Goal: Check status: Check status

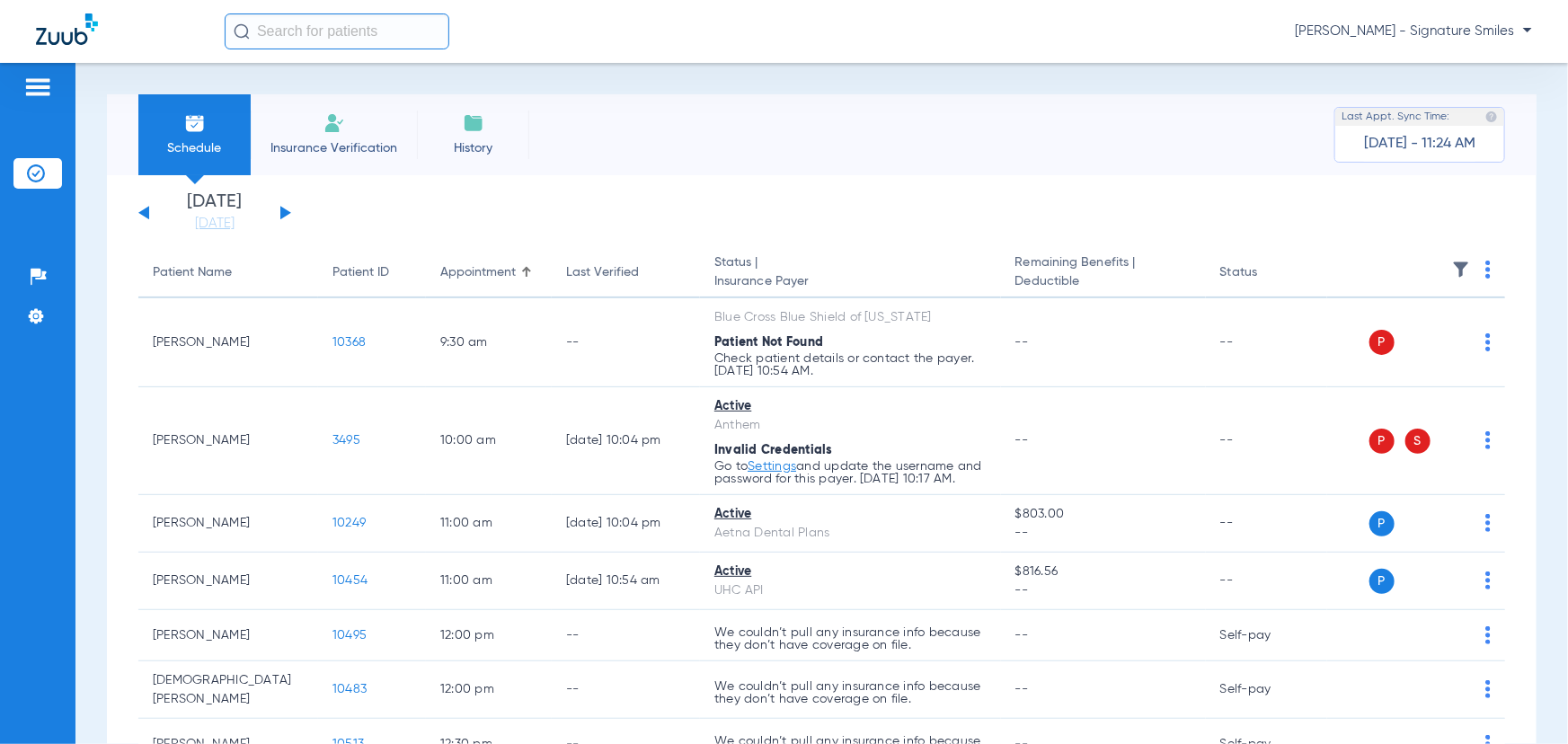
click at [287, 213] on button at bounding box center [286, 212] width 11 height 13
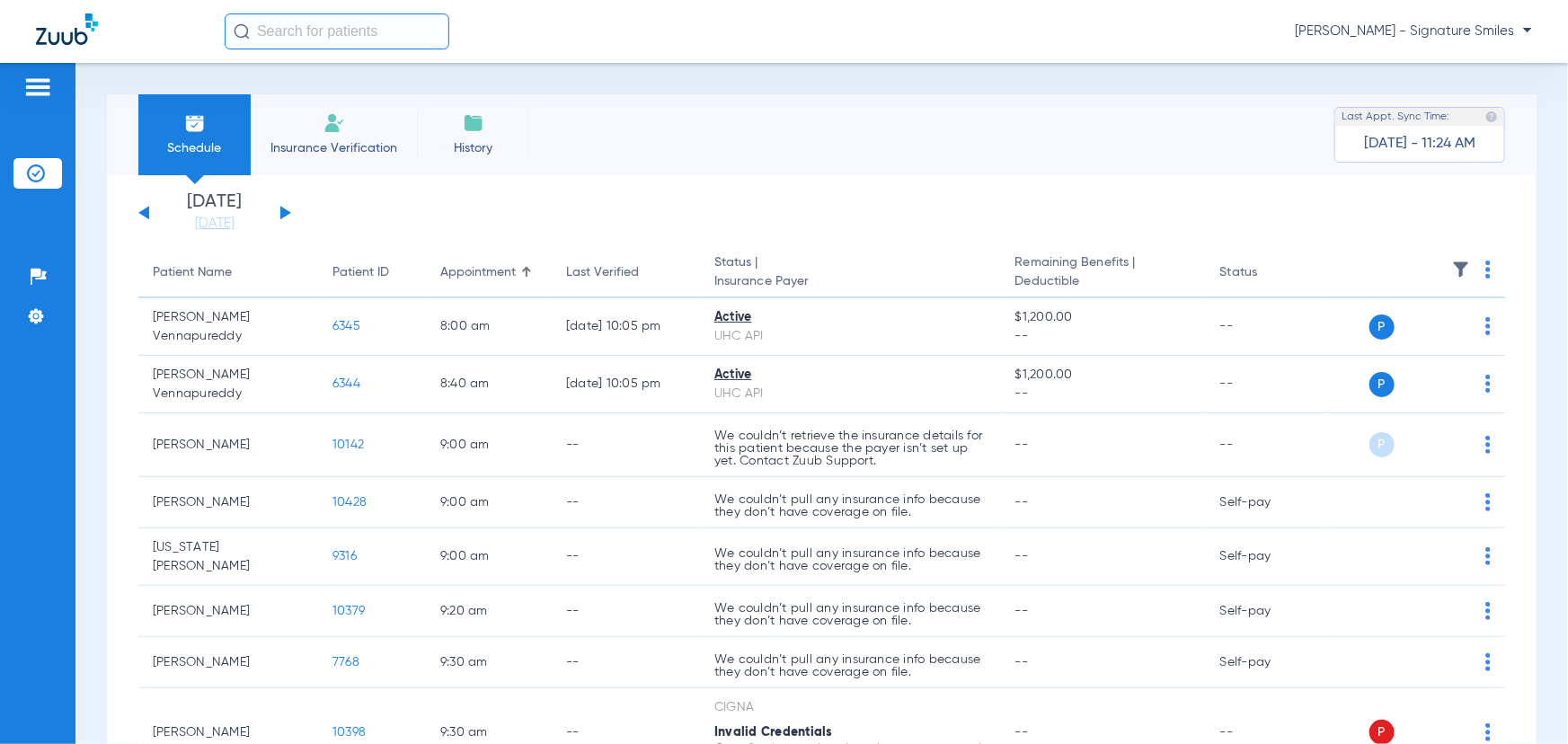
click at [325, 36] on input "text" at bounding box center [337, 31] width 225 height 36
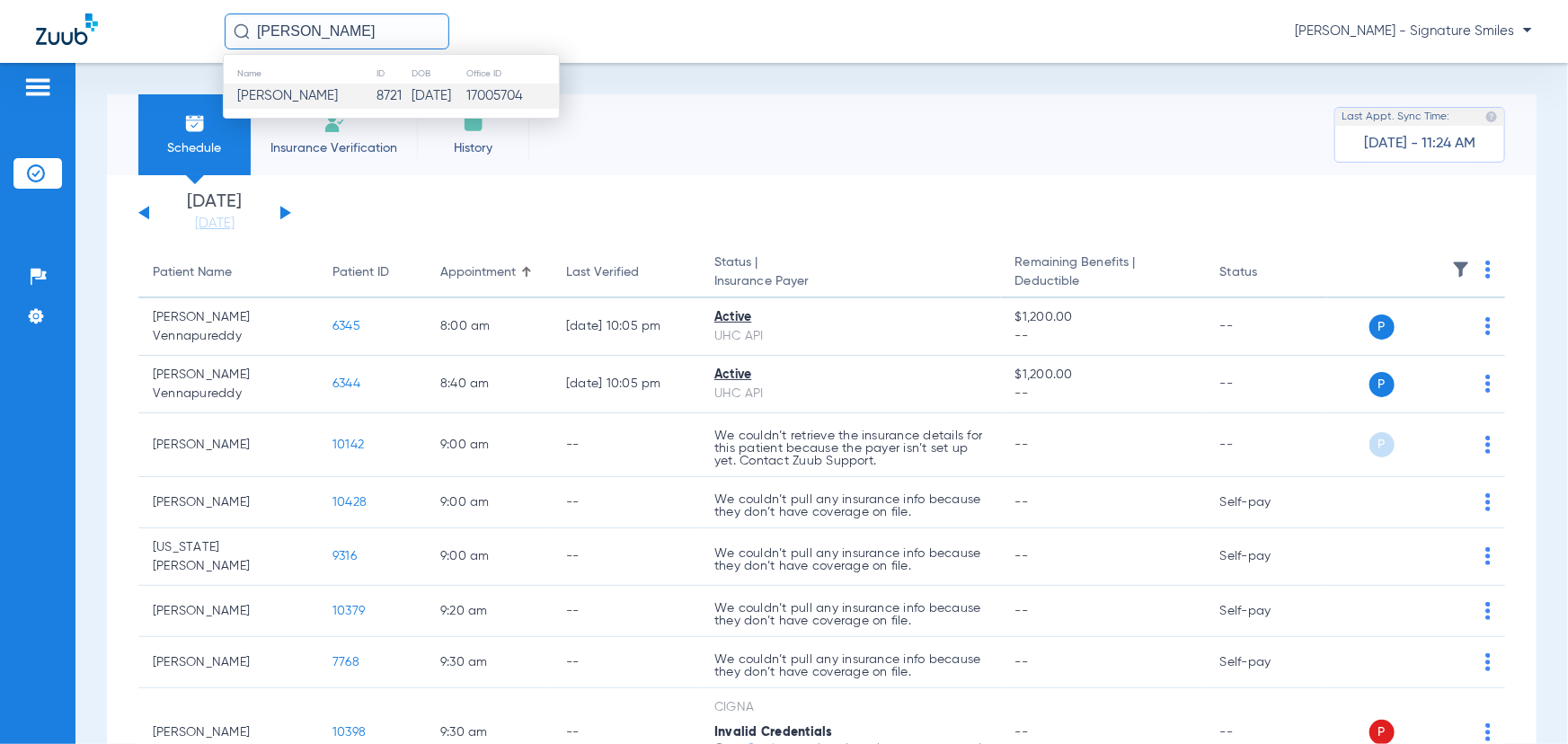
type input "[PERSON_NAME]"
click at [319, 100] on span "[PERSON_NAME]" at bounding box center [287, 95] width 101 height 13
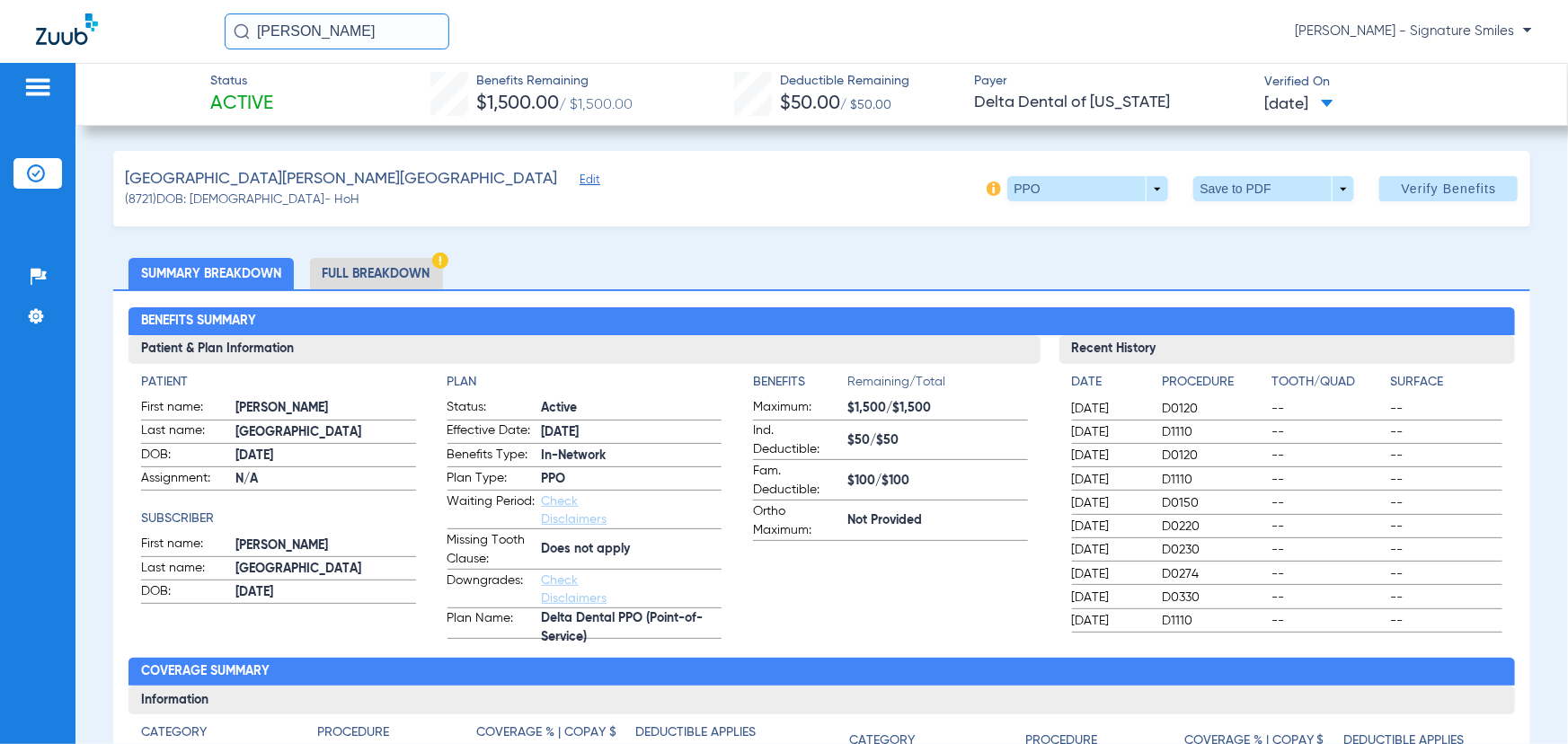
click at [361, 271] on li "Full Breakdown" at bounding box center [376, 274] width 133 height 32
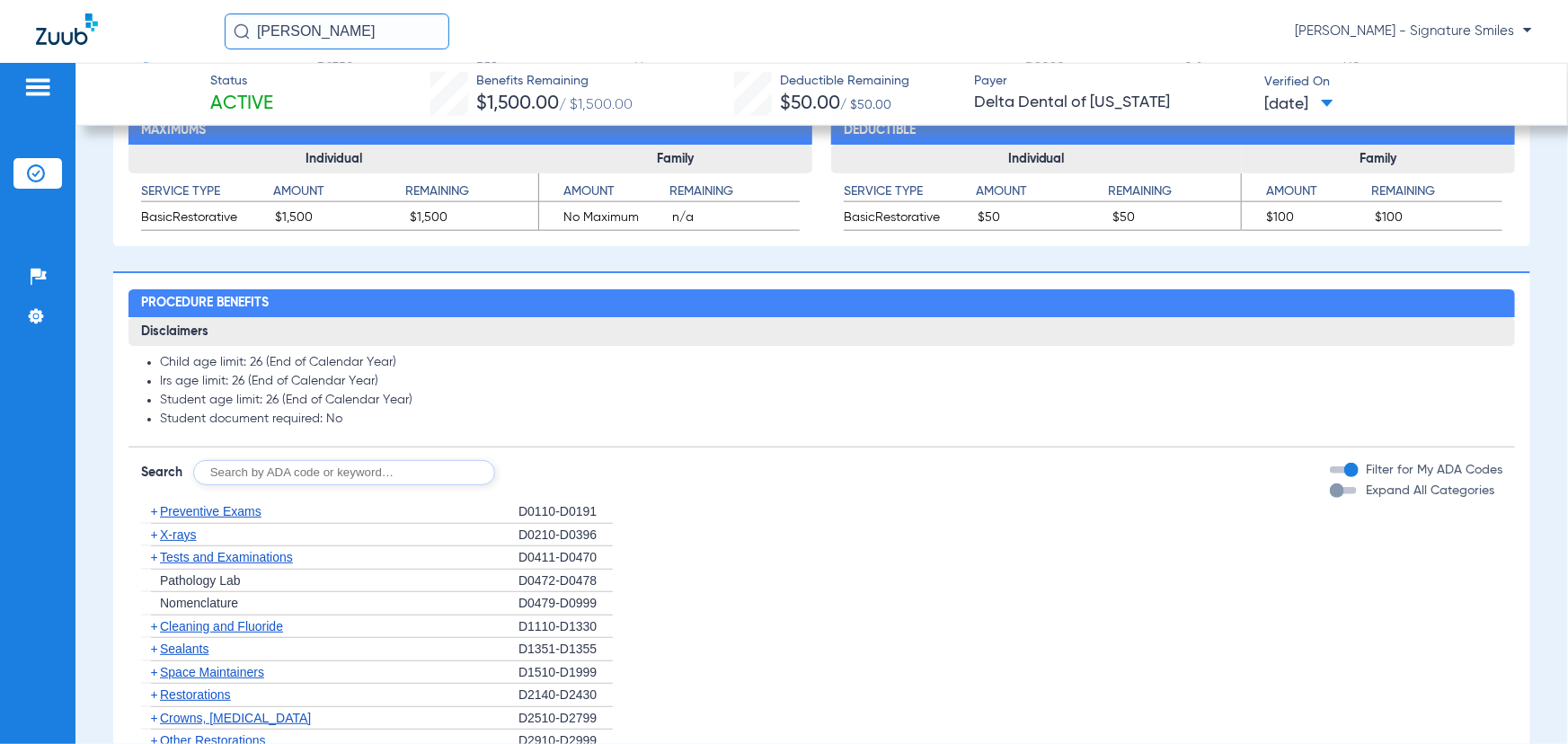
scroll to position [1061, 0]
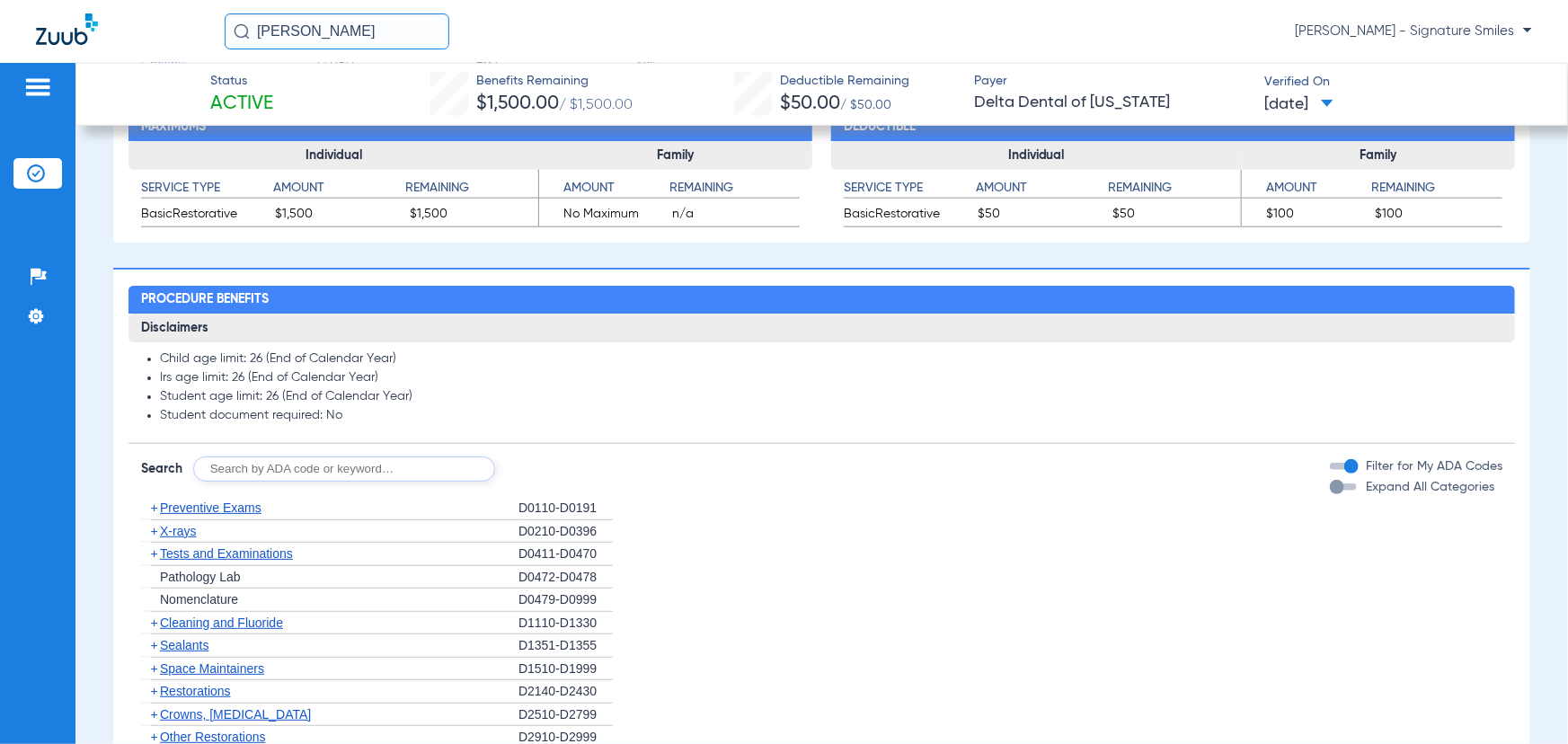
click at [181, 532] on span "X-rays" at bounding box center [177, 530] width 36 height 14
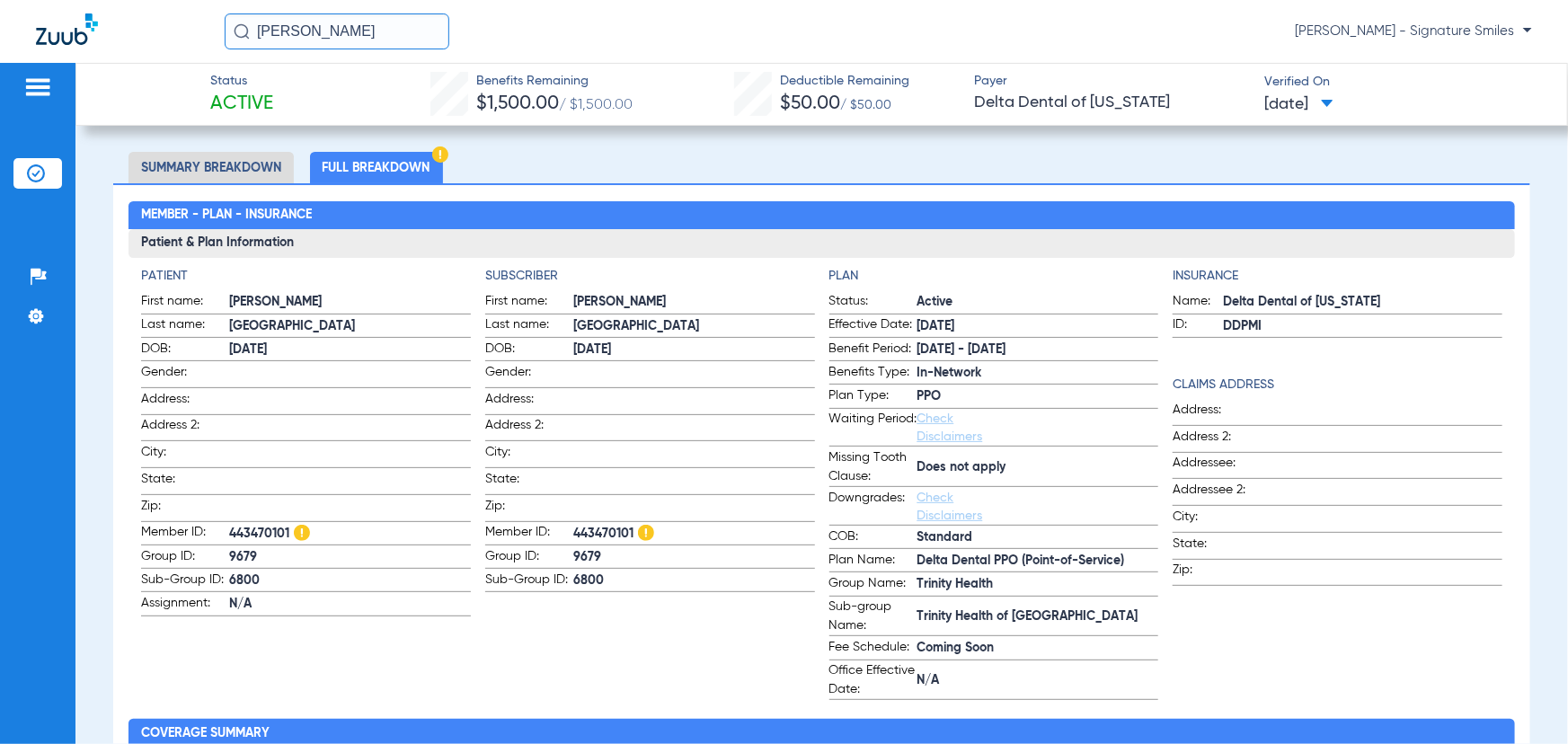
scroll to position [81, 0]
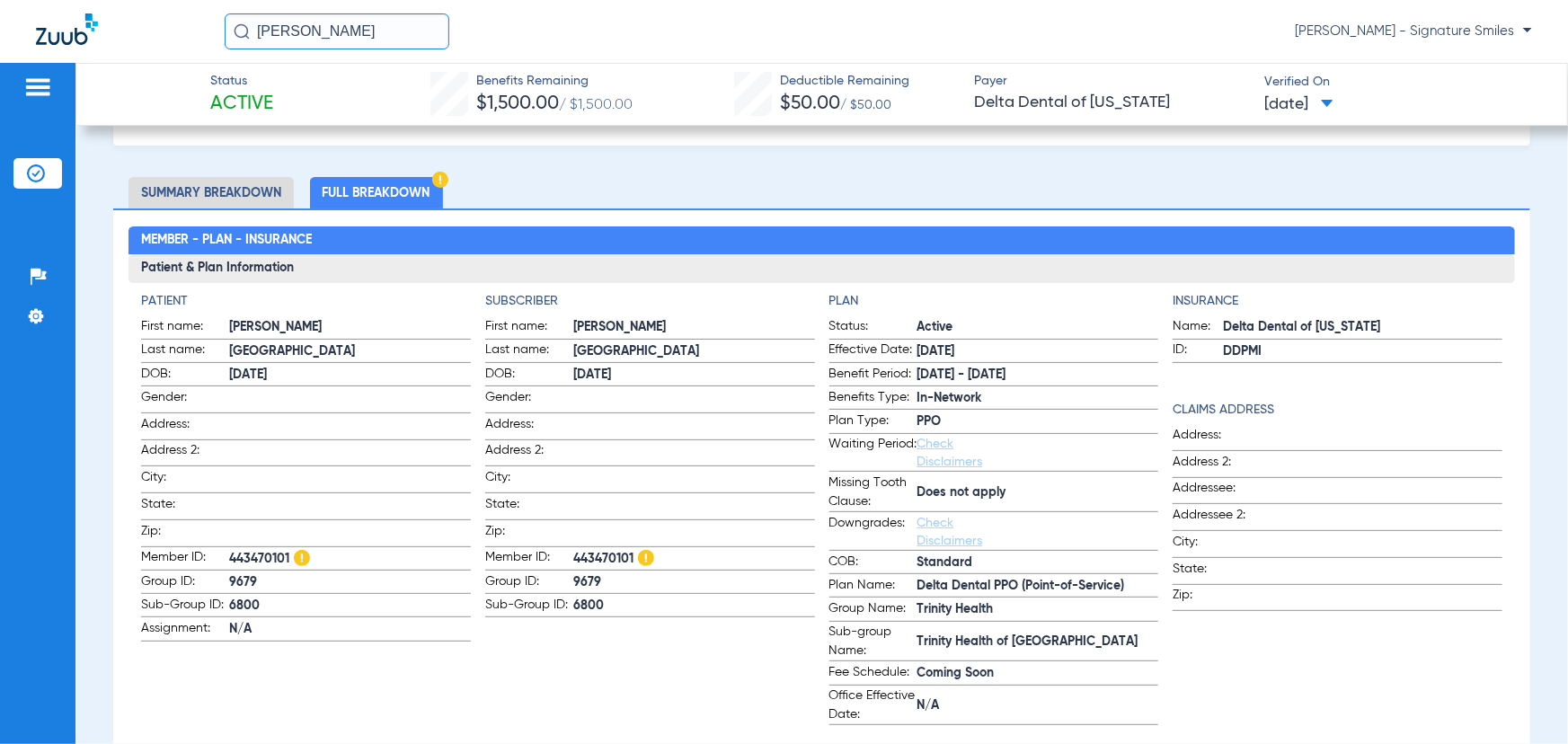
click at [233, 189] on li "Summary Breakdown" at bounding box center [211, 193] width 165 height 32
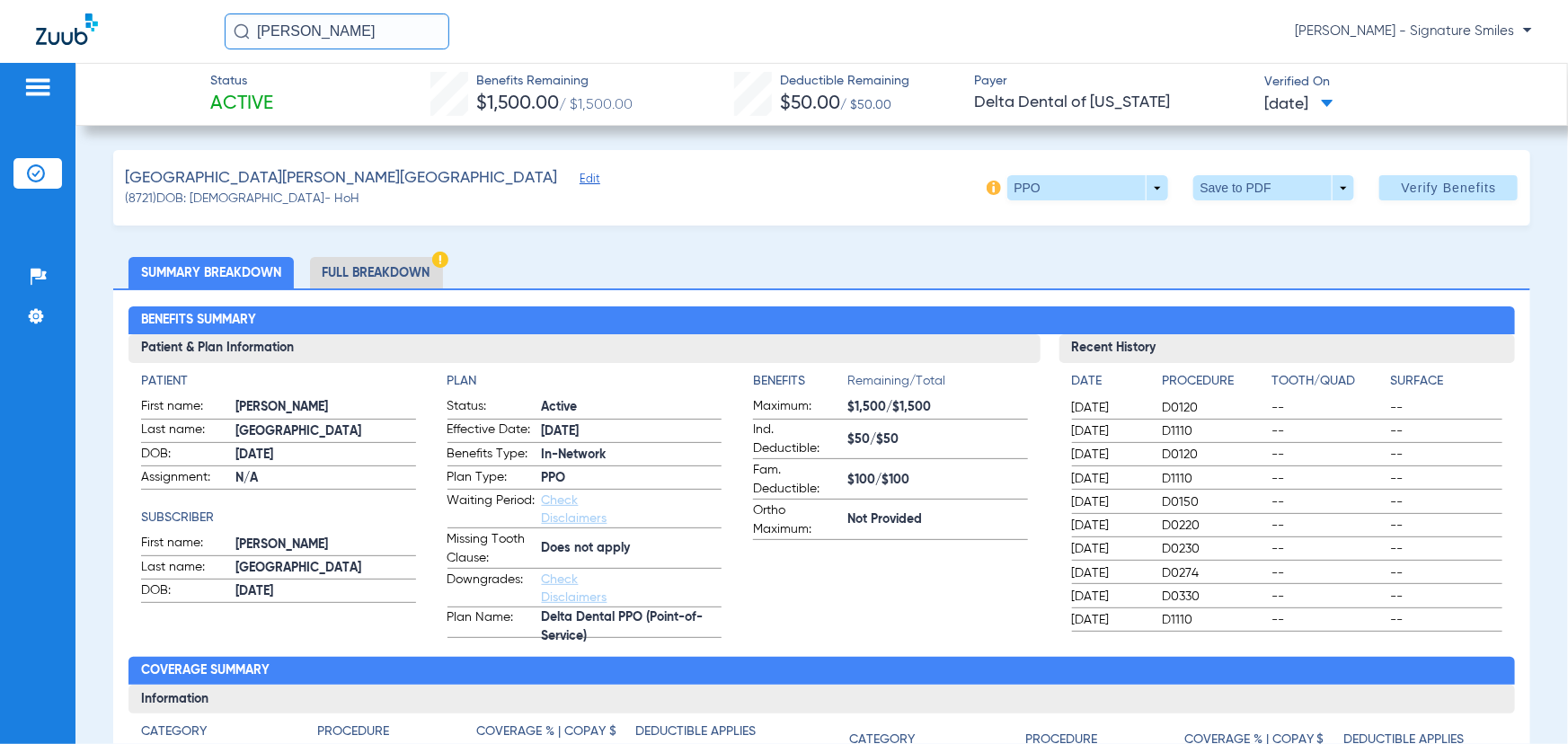
scroll to position [0, 0]
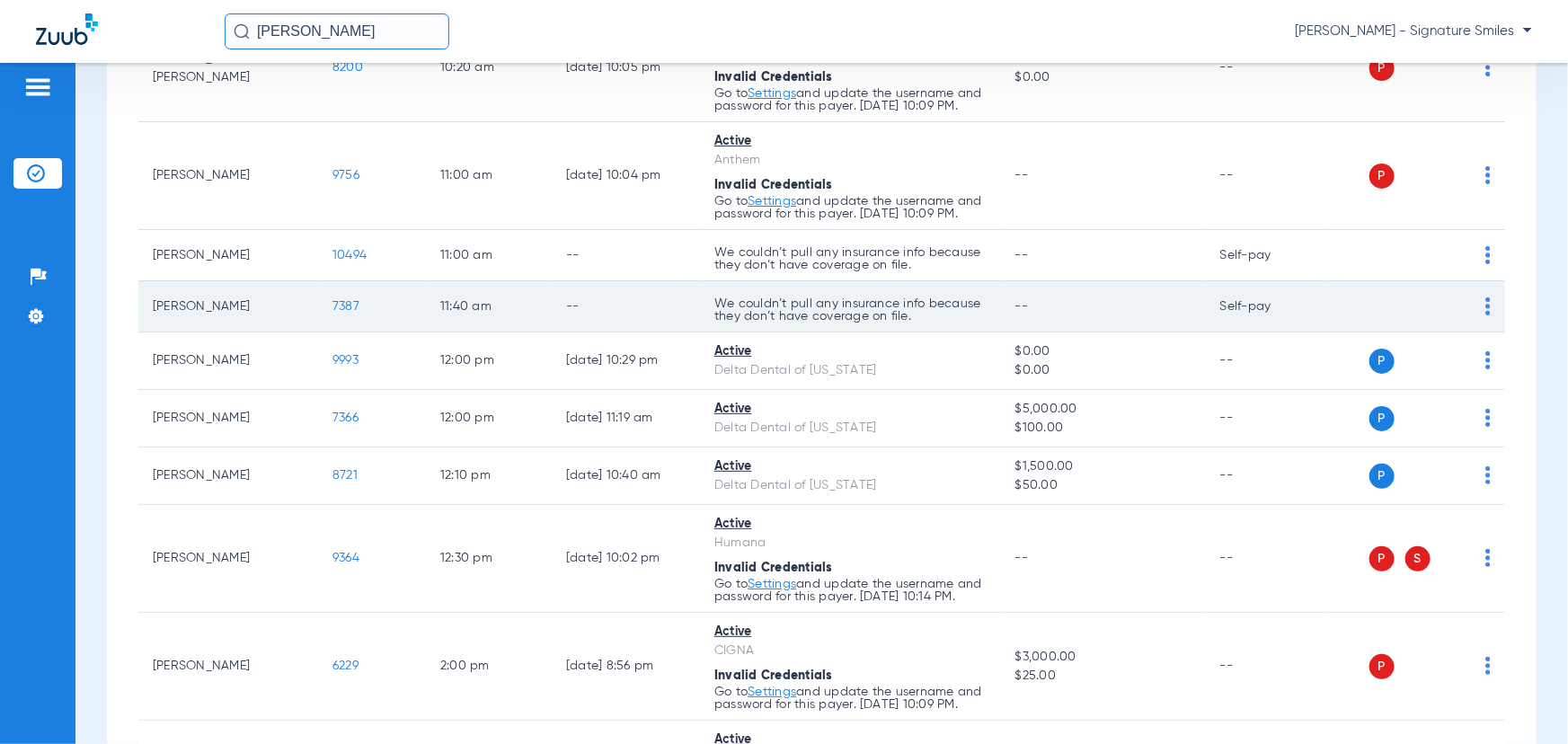
scroll to position [736, 0]
